Goal: Find specific page/section: Find specific page/section

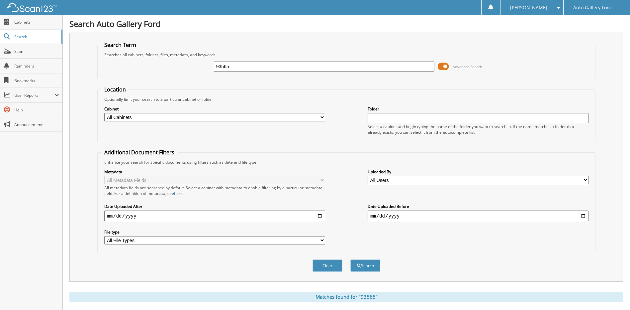
drag, startPoint x: 250, startPoint y: 69, endPoint x: 184, endPoint y: 70, distance: 66.8
click at [184, 70] on div "93565 Advanced Search" at bounding box center [346, 66] width 491 height 18
type input "[PERSON_NAME]"
click at [350, 259] on button "Search" at bounding box center [365, 265] width 30 height 12
drag, startPoint x: 262, startPoint y: 66, endPoint x: 195, endPoint y: 70, distance: 67.2
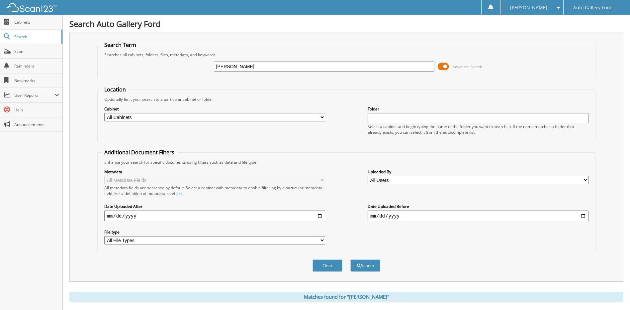
click at [195, 70] on div "[PERSON_NAME] Advanced Search" at bounding box center [346, 66] width 491 height 18
type input "C2463"
click at [350, 259] on button "Search" at bounding box center [365, 265] width 30 height 12
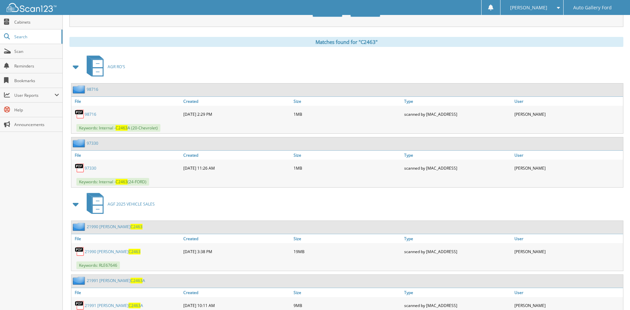
scroll to position [266, 0]
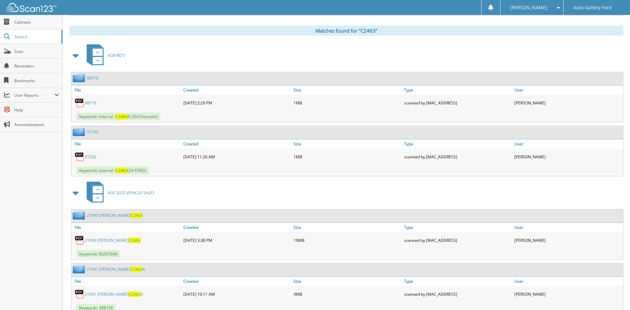
click at [111, 216] on link "21990 O'DONNELL C2463" at bounding box center [115, 215] width 56 height 6
